Goal: Communication & Community: Answer question/provide support

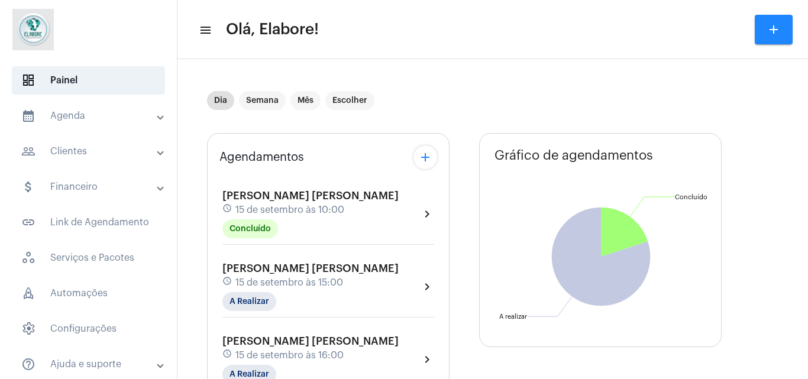
type input "[URL][DOMAIN_NAME]"
click at [251, 265] on span "[PERSON_NAME] [PERSON_NAME]" at bounding box center [311, 268] width 176 height 11
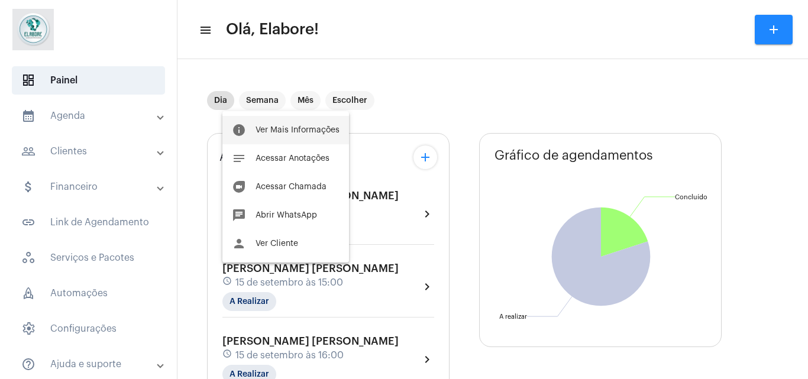
click at [283, 138] on button "info Ver Mais Informações" at bounding box center [286, 130] width 127 height 28
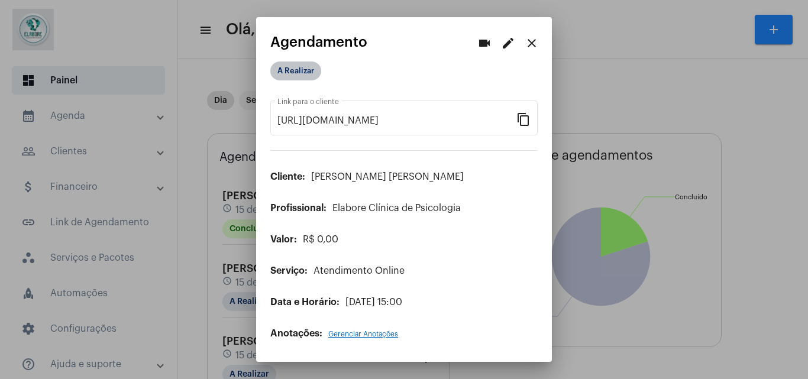
click at [295, 70] on mat-chip "A Realizar" at bounding box center [295, 71] width 51 height 19
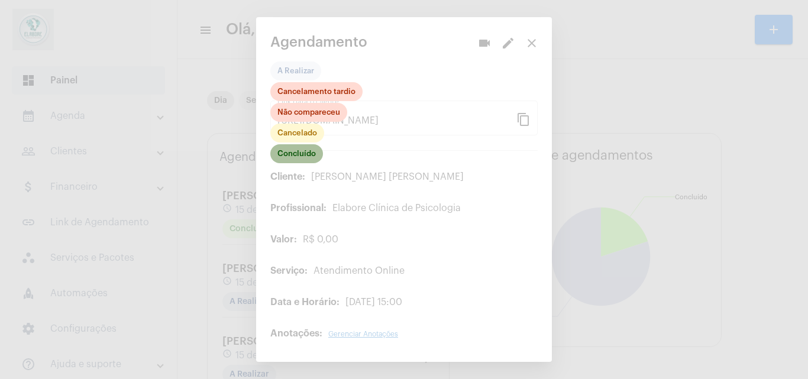
click at [294, 156] on mat-chip "Concluído" at bounding box center [296, 153] width 53 height 19
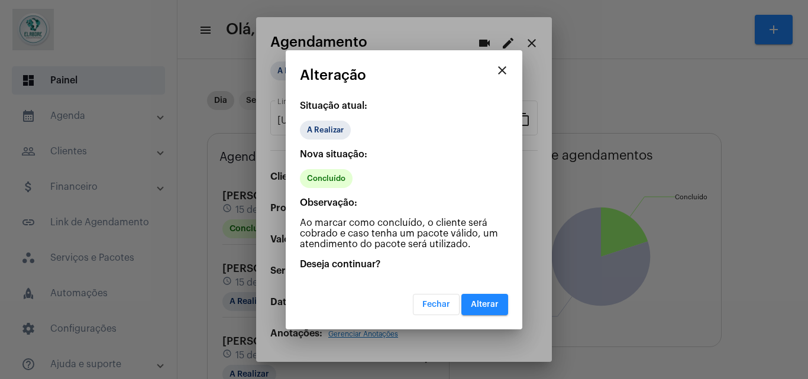
click at [473, 312] on button "Alterar" at bounding box center [485, 304] width 47 height 21
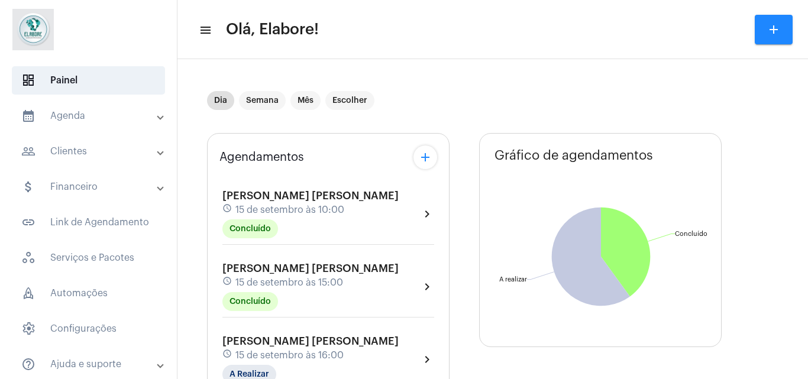
scroll to position [103, 0]
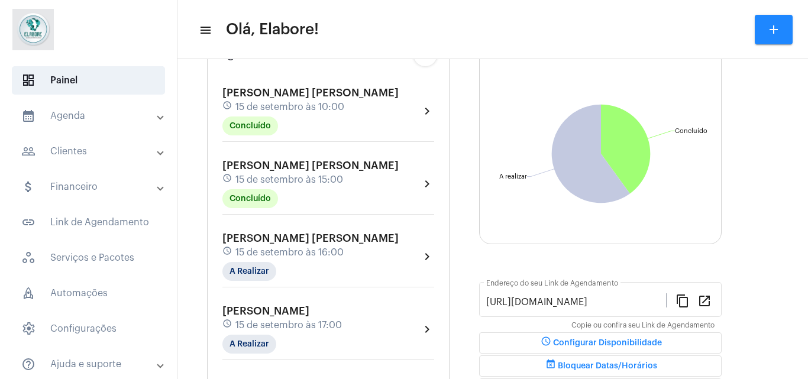
click at [345, 266] on div "[PERSON_NAME] [PERSON_NAME] schedule 15 de setembro às 16:00 A Realizar" at bounding box center [311, 257] width 176 height 49
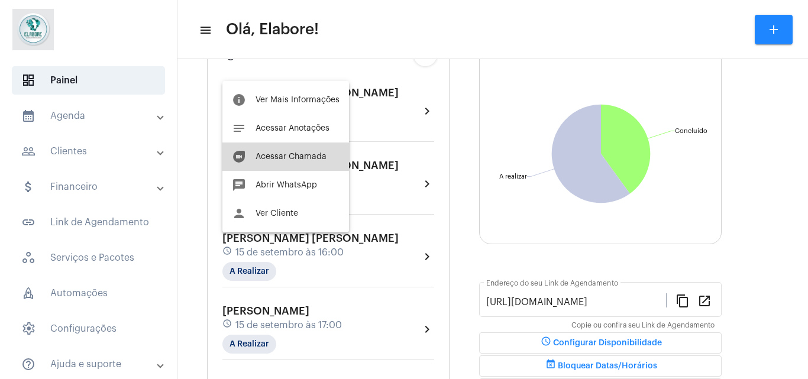
click at [311, 160] on span "Acessar Chamada" at bounding box center [291, 157] width 71 height 8
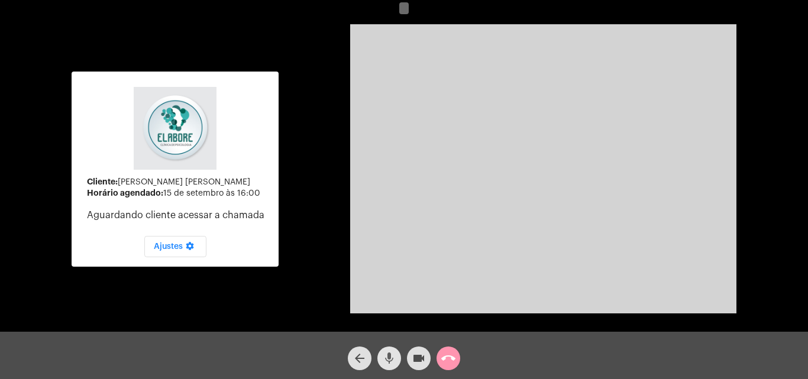
click at [390, 347] on span "mic" at bounding box center [389, 359] width 14 height 24
click at [411, 358] on button "videocam" at bounding box center [419, 359] width 24 height 24
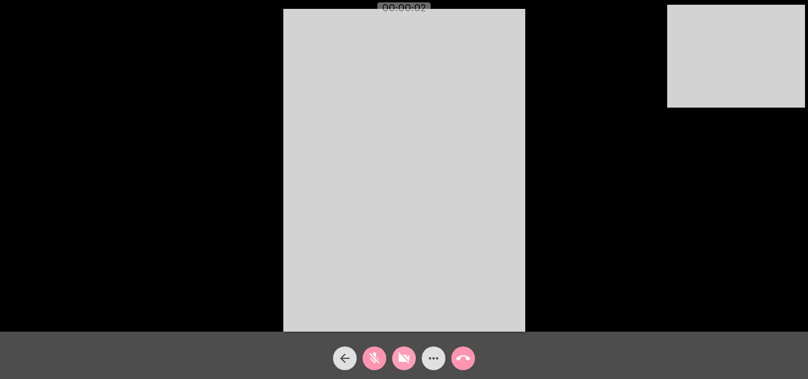
click at [398, 370] on span "videocam_off" at bounding box center [404, 359] width 14 height 24
click at [372, 358] on mat-icon "mic_off" at bounding box center [375, 359] width 14 height 14
click at [345, 359] on mat-icon "arrow_back" at bounding box center [345, 359] width 14 height 14
